Goal: Task Accomplishment & Management: Use online tool/utility

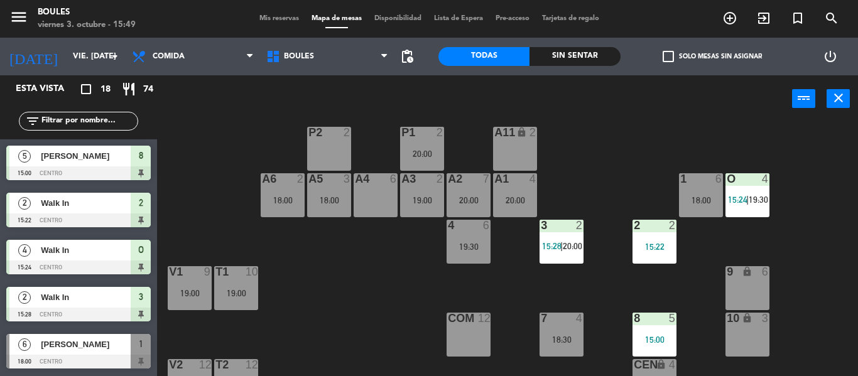
scroll to position [51, 0]
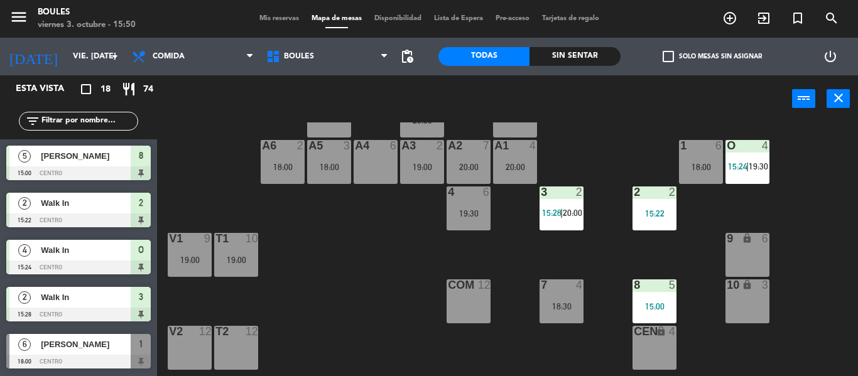
click at [372, 164] on div "A4 6" at bounding box center [376, 162] width 44 height 44
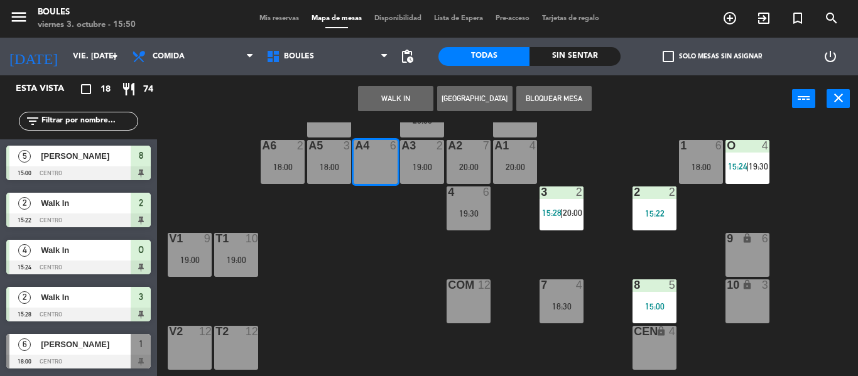
click at [406, 103] on button "WALK IN" at bounding box center [395, 98] width 75 height 25
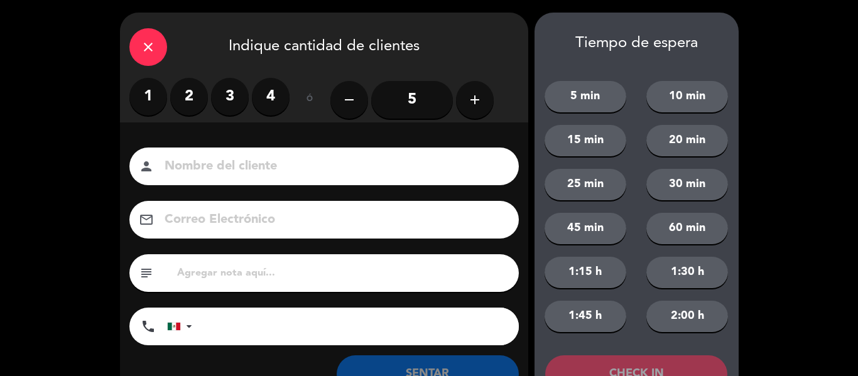
click at [273, 100] on label "4" at bounding box center [271, 97] width 38 height 38
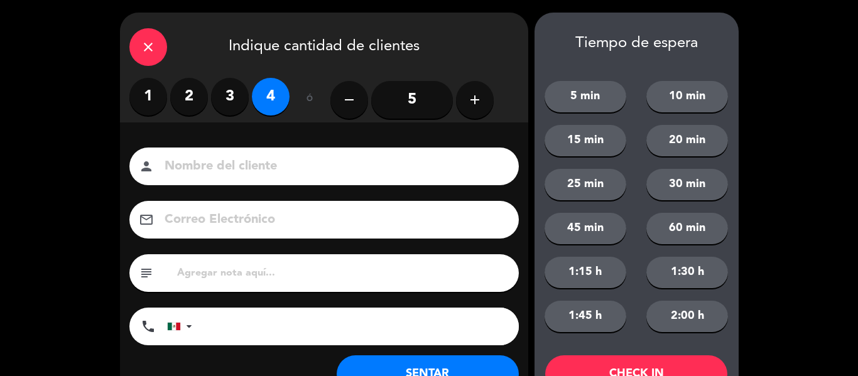
scroll to position [48, 0]
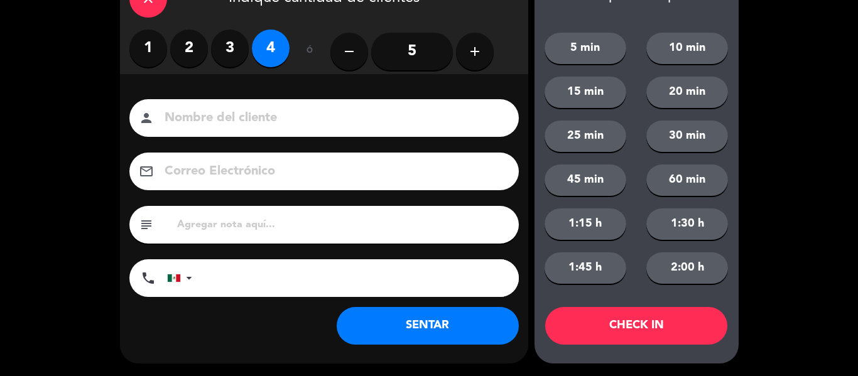
click at [381, 325] on button "SENTAR" at bounding box center [428, 326] width 182 height 38
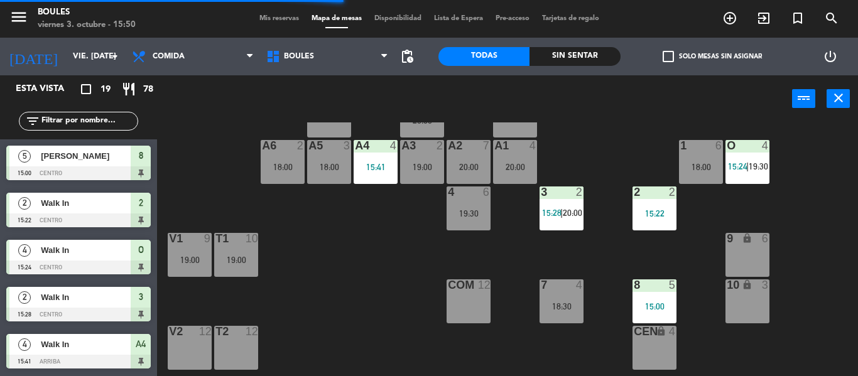
scroll to position [85, 0]
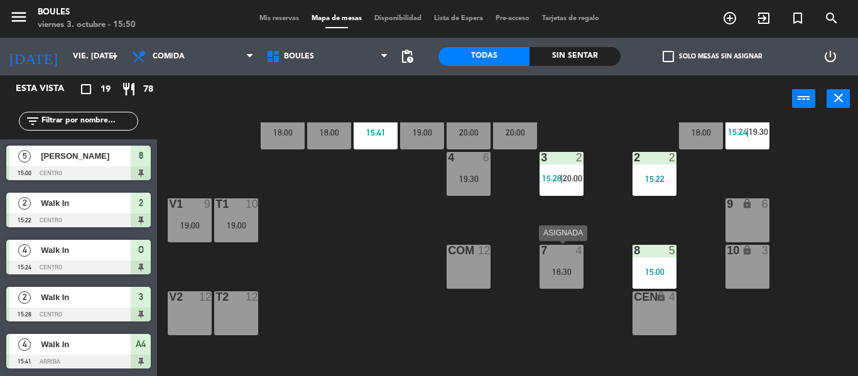
click at [564, 268] on div "18:30" at bounding box center [562, 272] width 44 height 9
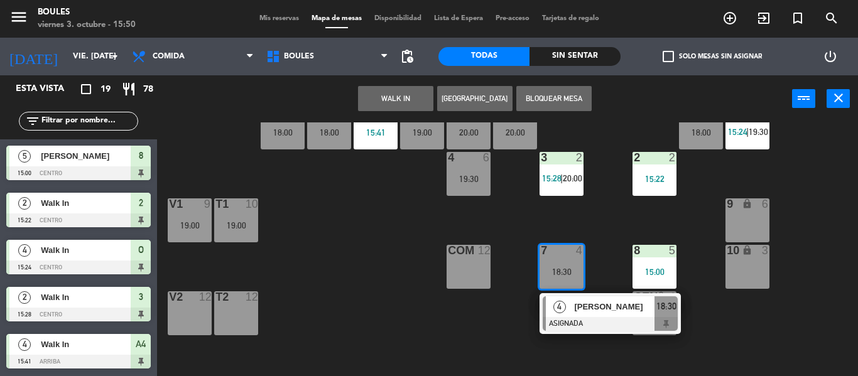
click at [402, 98] on button "WALK IN" at bounding box center [395, 98] width 75 height 25
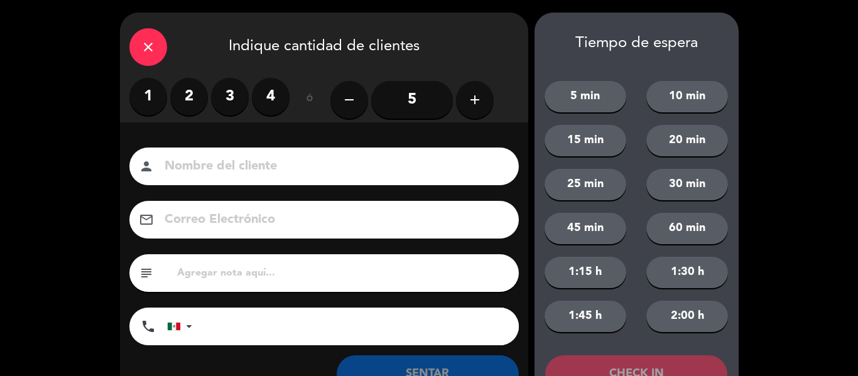
click at [185, 97] on label "2" at bounding box center [189, 97] width 38 height 38
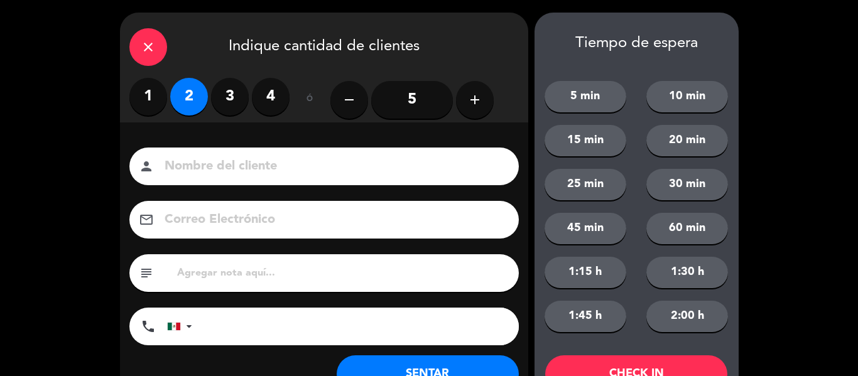
scroll to position [48, 0]
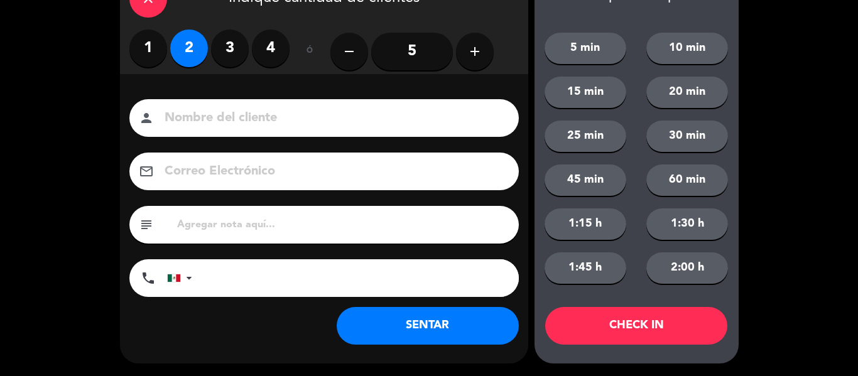
click at [426, 329] on button "SENTAR" at bounding box center [428, 326] width 182 height 38
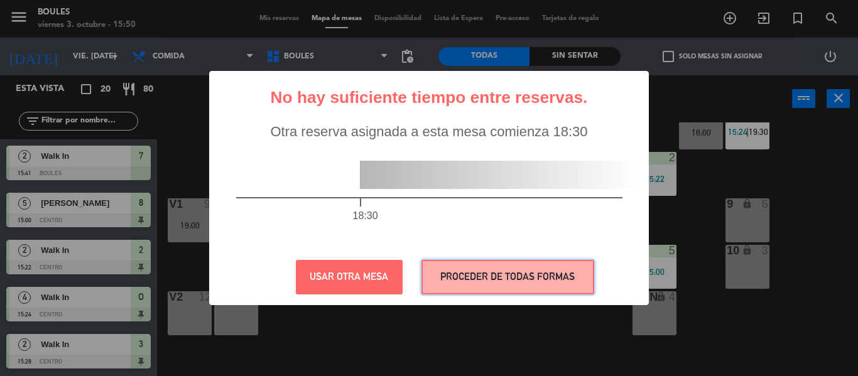
click at [454, 284] on button "PROCEDER DE TODAS FORMAS" at bounding box center [507, 277] width 173 height 35
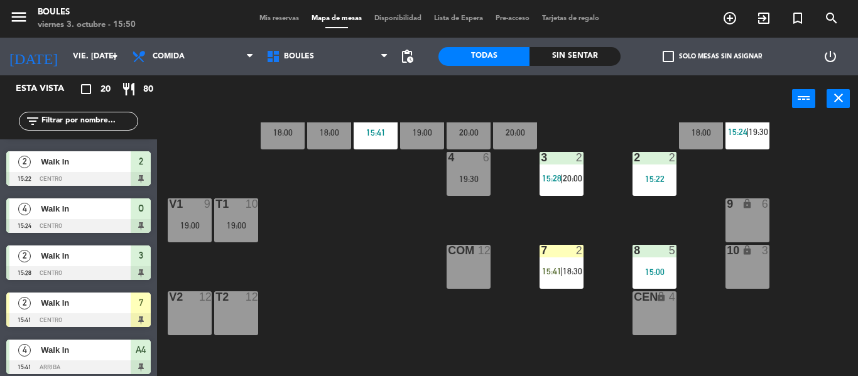
scroll to position [42, 0]
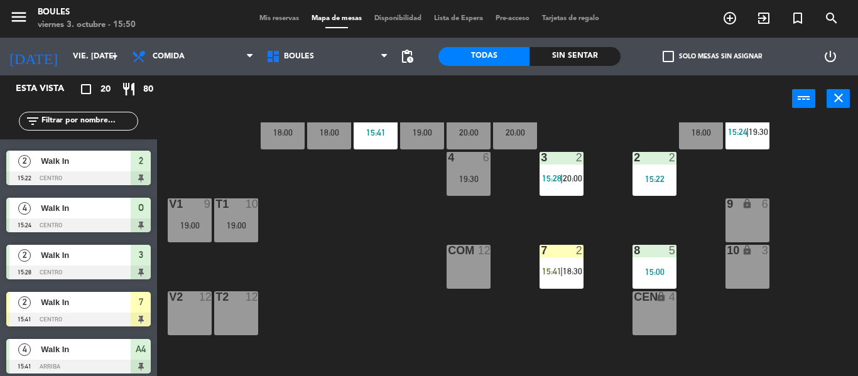
click at [128, 315] on div at bounding box center [78, 320] width 144 height 14
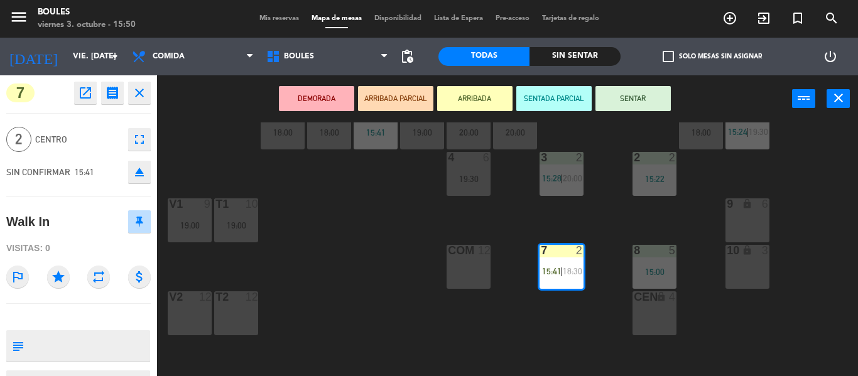
click at [617, 107] on button "SENTAR" at bounding box center [632, 98] width 75 height 25
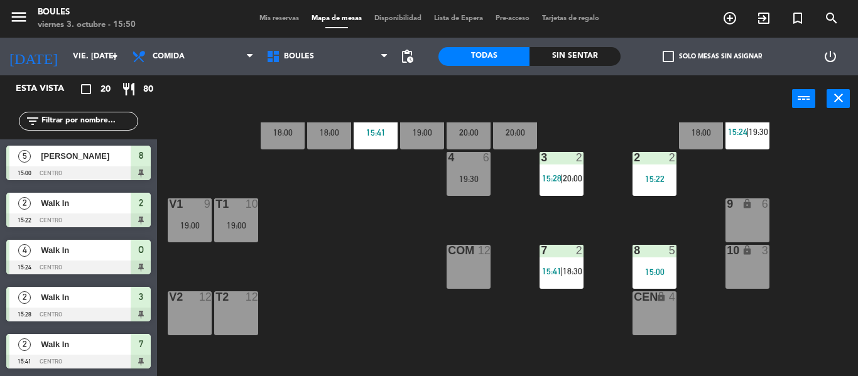
click at [577, 247] on div "2" at bounding box center [580, 250] width 8 height 11
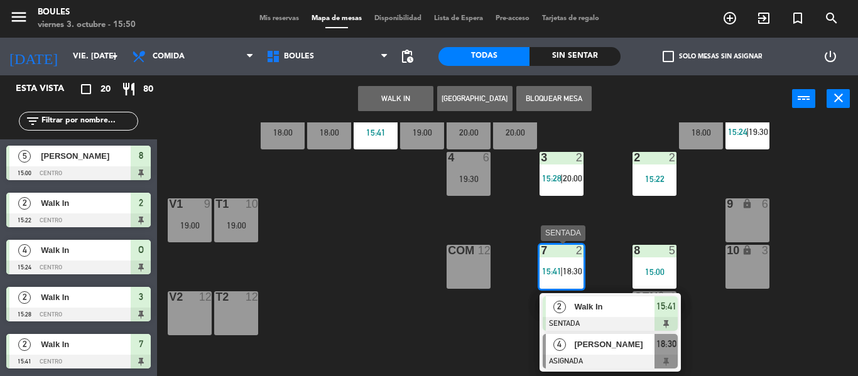
click at [584, 352] on div "[PERSON_NAME]" at bounding box center [614, 344] width 82 height 21
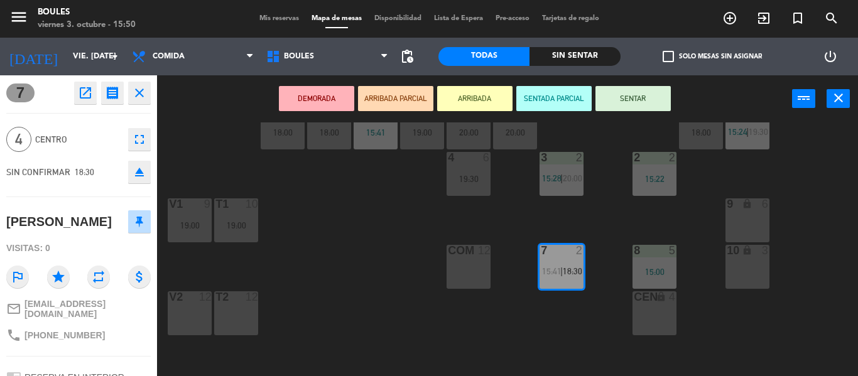
scroll to position [0, 0]
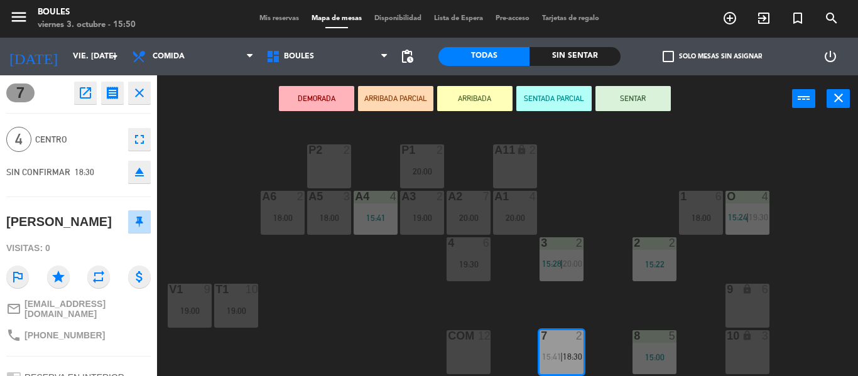
click at [759, 304] on div "9 lock 6" at bounding box center [747, 306] width 44 height 44
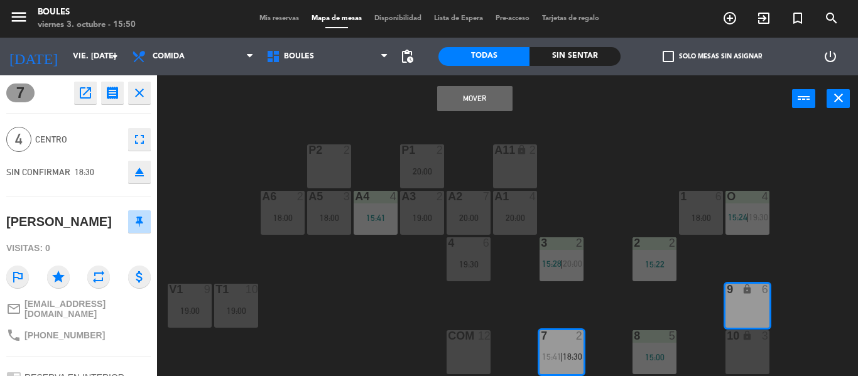
click at [454, 89] on button "Mover" at bounding box center [474, 98] width 75 height 25
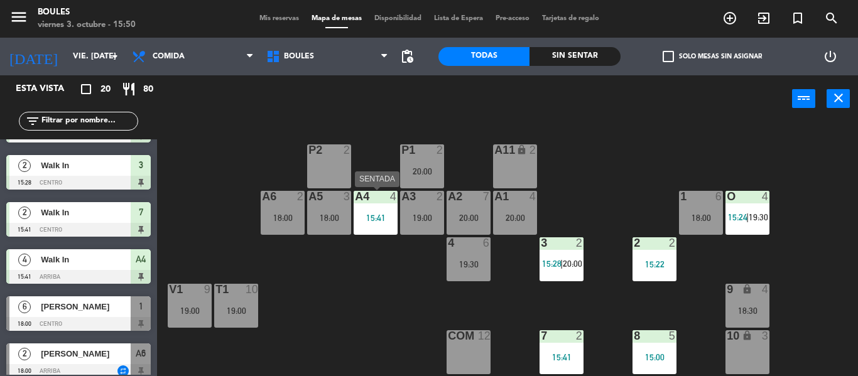
click at [383, 224] on div "A4 4 15:41" at bounding box center [376, 213] width 44 height 44
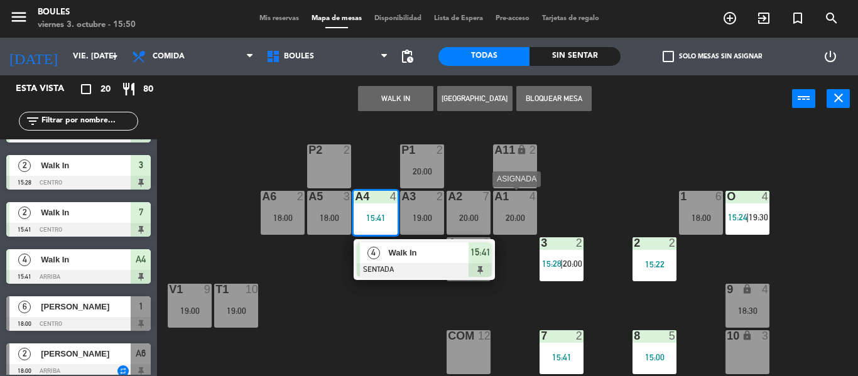
click at [526, 204] on div "A1 4" at bounding box center [515, 197] width 44 height 13
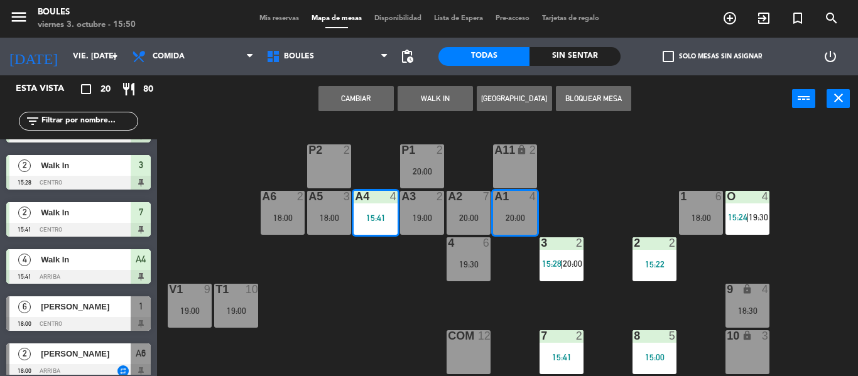
click at [363, 104] on button "Cambiar" at bounding box center [355, 98] width 75 height 25
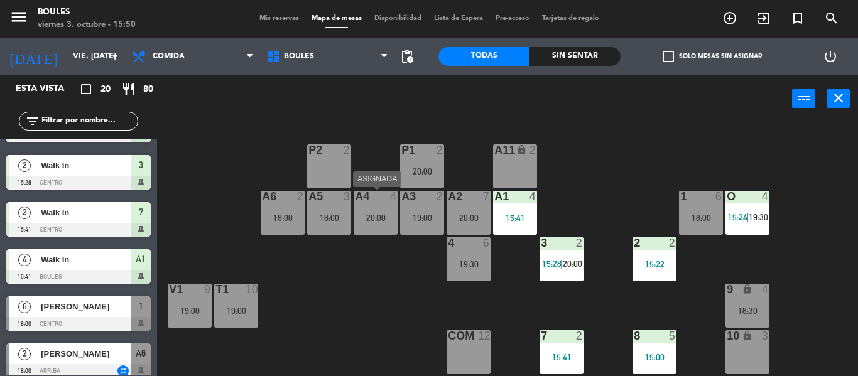
click at [366, 222] on div "20:00" at bounding box center [376, 218] width 44 height 9
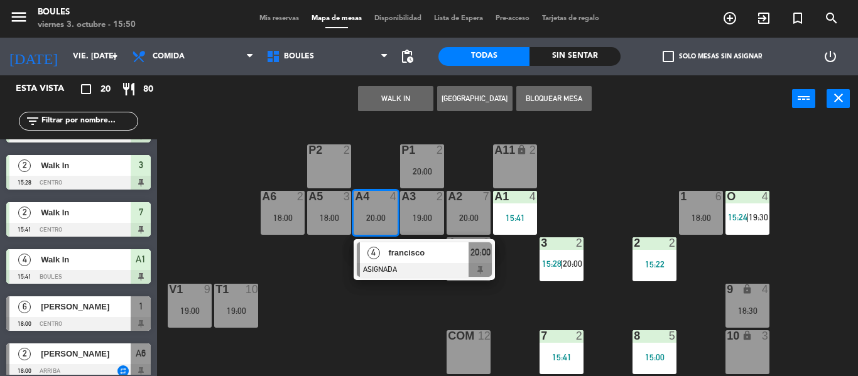
click at [367, 140] on div "P1 2 20:00 P2 2 A11 lock 2 A5 3 18:00 A6 2 18:00 A4 4 20:00 4 francisco ASIGNAD…" at bounding box center [512, 249] width 692 height 254
